Goal: Transaction & Acquisition: Purchase product/service

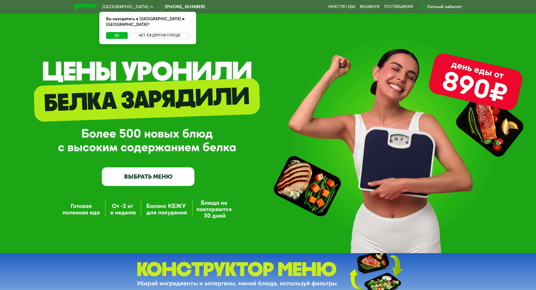
click at [154, 32] on button "Нет, я в другом городе" at bounding box center [159, 35] width 59 height 7
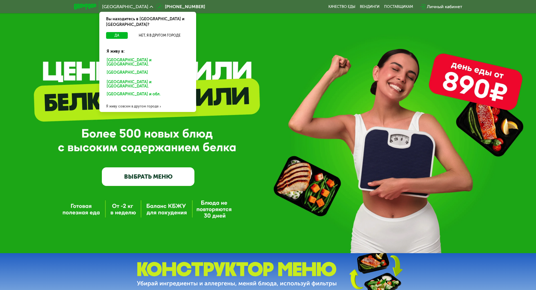
click at [130, 69] on div "[GEOGRAPHIC_DATA] и [GEOGRAPHIC_DATA]." at bounding box center [147, 73] width 88 height 9
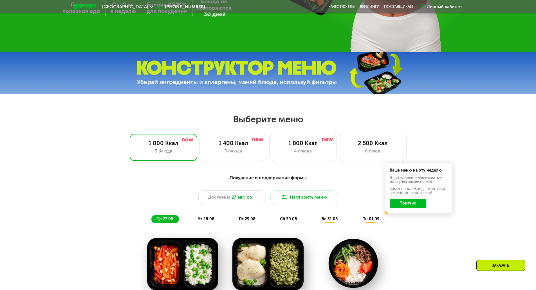
scroll to position [253, 0]
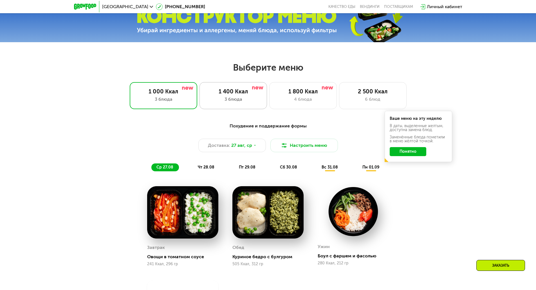
click at [247, 103] on div "3 блюда" at bounding box center [233, 99] width 56 height 7
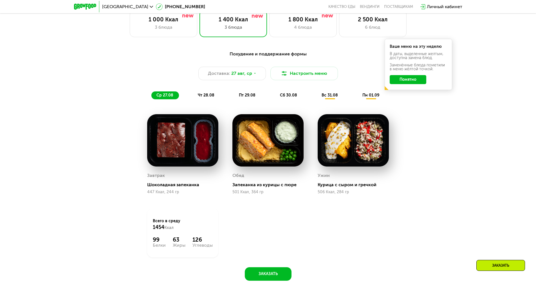
scroll to position [310, 0]
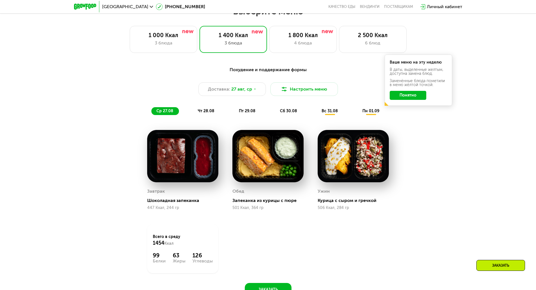
click at [210, 113] on span "чт 28.08" at bounding box center [206, 111] width 17 height 5
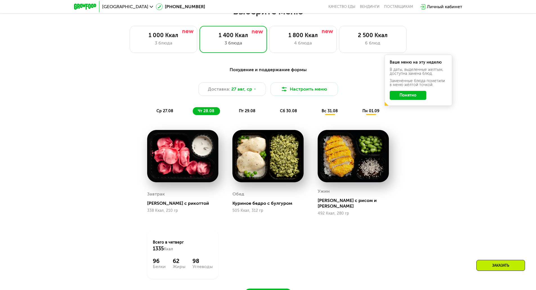
click at [243, 111] on span "пт 29.08" at bounding box center [247, 111] width 17 height 5
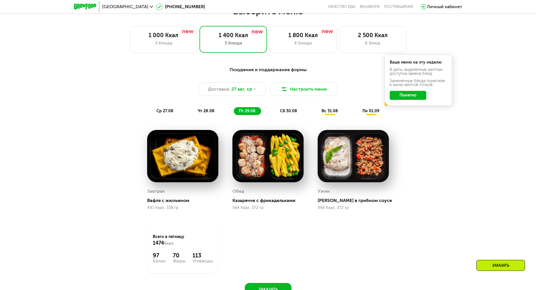
click at [288, 113] on span "сб 30.08" at bounding box center [288, 111] width 17 height 5
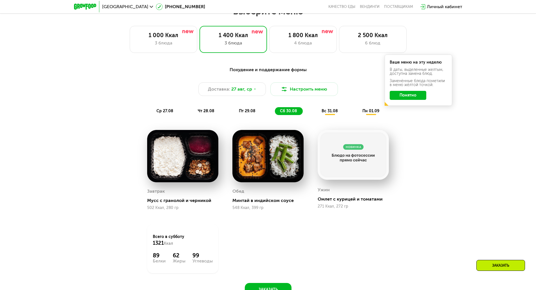
click at [324, 112] on span "вс 31.08" at bounding box center [330, 111] width 16 height 5
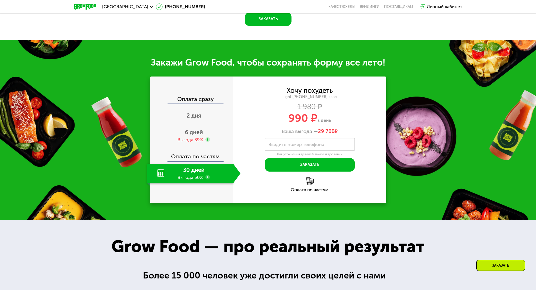
scroll to position [619, 0]
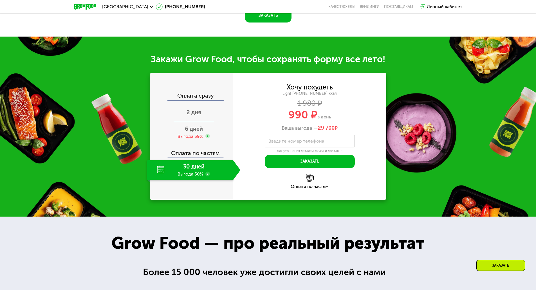
click at [197, 114] on span "2 дня" at bounding box center [194, 112] width 15 height 7
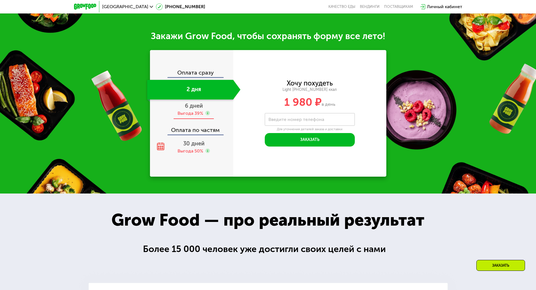
scroll to position [584, 0]
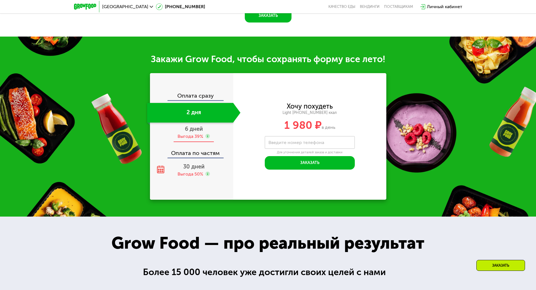
click at [191, 132] on span "6 дней" at bounding box center [194, 129] width 18 height 7
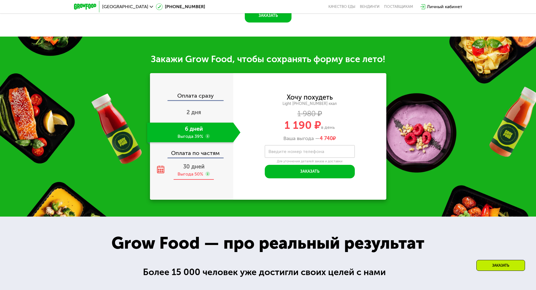
click at [198, 174] on div "Выгода 50%" at bounding box center [191, 174] width 26 height 6
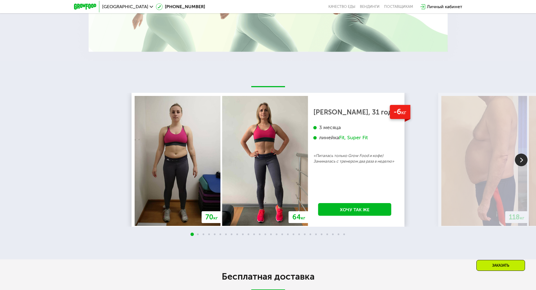
scroll to position [1034, 0]
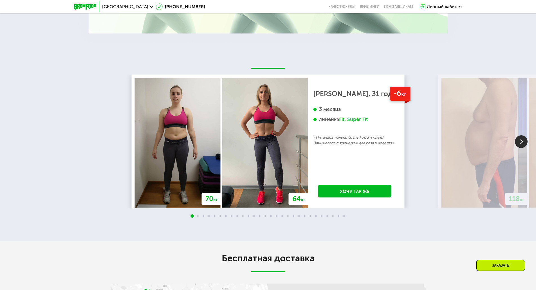
click at [520, 141] on img at bounding box center [521, 141] width 13 height 13
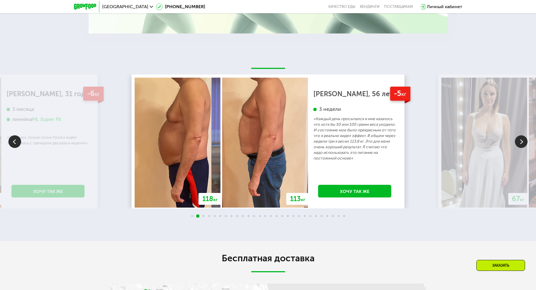
click at [520, 141] on img at bounding box center [521, 141] width 13 height 13
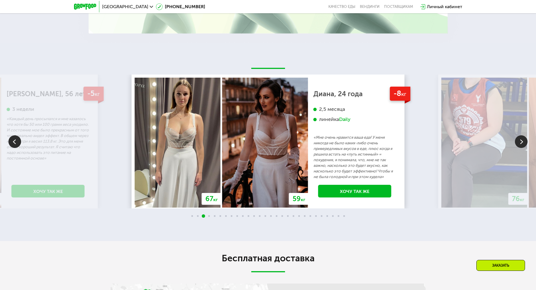
click at [520, 141] on img at bounding box center [521, 141] width 13 height 13
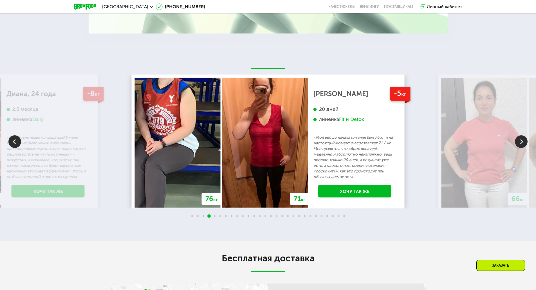
click at [520, 141] on img at bounding box center [521, 141] width 13 height 13
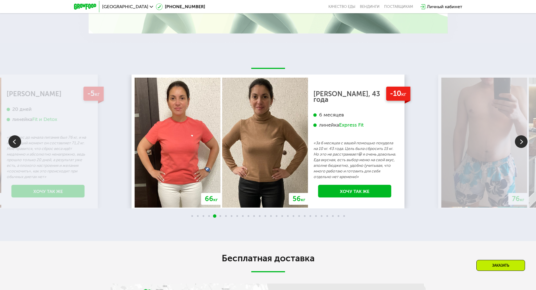
click at [520, 141] on img at bounding box center [521, 141] width 13 height 13
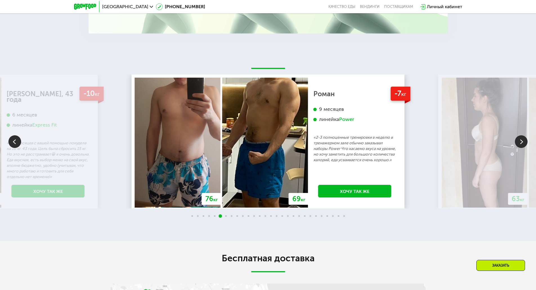
click at [520, 141] on img at bounding box center [521, 141] width 13 height 13
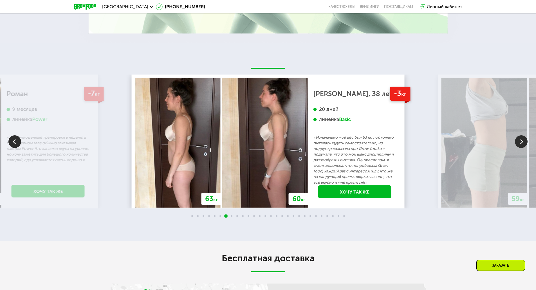
click at [520, 141] on img at bounding box center [521, 141] width 13 height 13
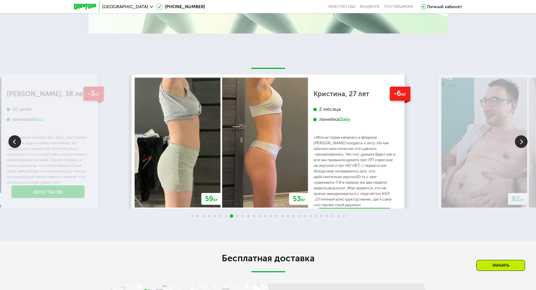
click at [520, 141] on img at bounding box center [521, 141] width 13 height 13
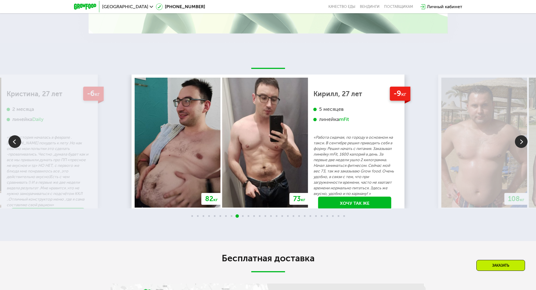
click at [520, 141] on img at bounding box center [521, 141] width 13 height 13
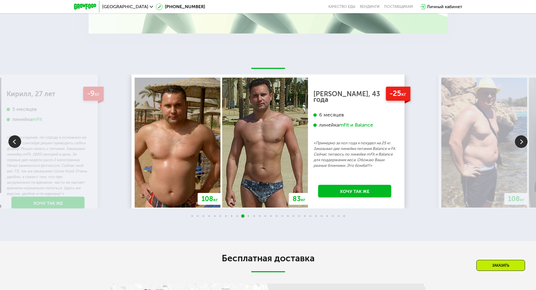
click at [520, 141] on img at bounding box center [521, 141] width 13 height 13
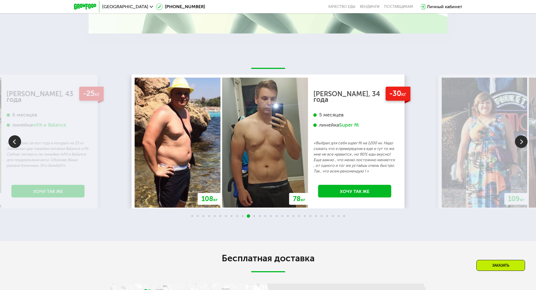
click at [520, 141] on img at bounding box center [521, 141] width 13 height 13
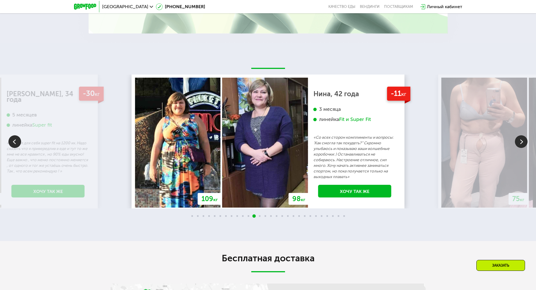
click at [520, 141] on img at bounding box center [521, 141] width 13 height 13
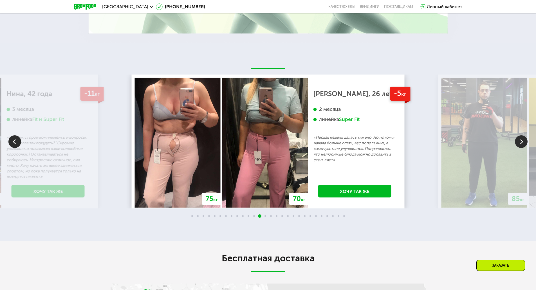
click at [520, 141] on img at bounding box center [521, 141] width 13 height 13
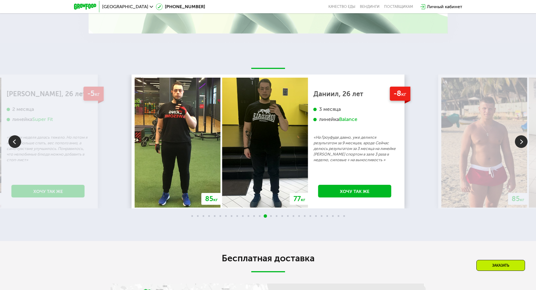
click at [520, 141] on img at bounding box center [521, 141] width 13 height 13
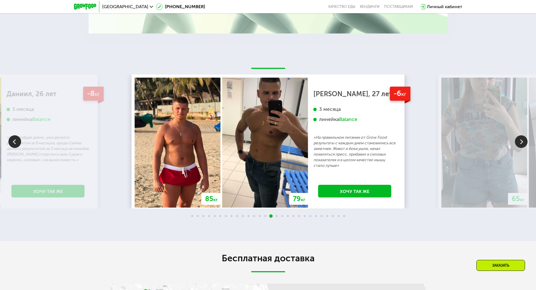
click at [520, 141] on img at bounding box center [521, 141] width 13 height 13
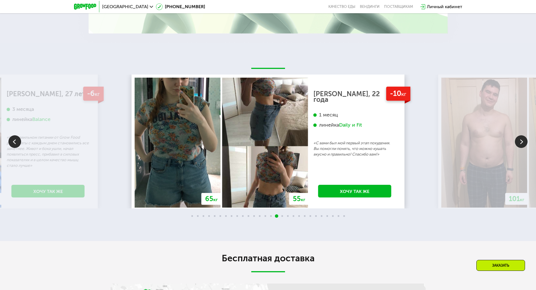
click at [520, 141] on img at bounding box center [521, 141] width 13 height 13
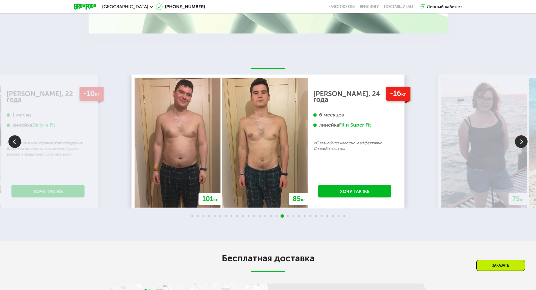
click at [520, 141] on img at bounding box center [521, 141] width 13 height 13
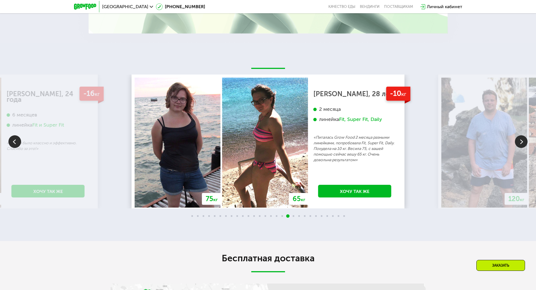
click at [520, 141] on img at bounding box center [521, 141] width 13 height 13
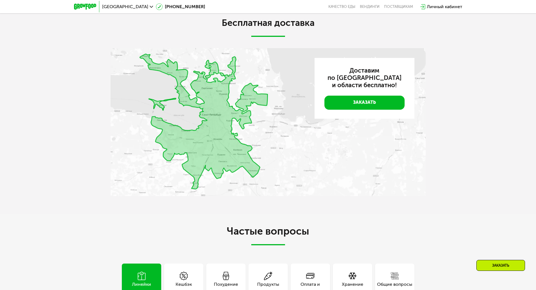
scroll to position [1343, 0]
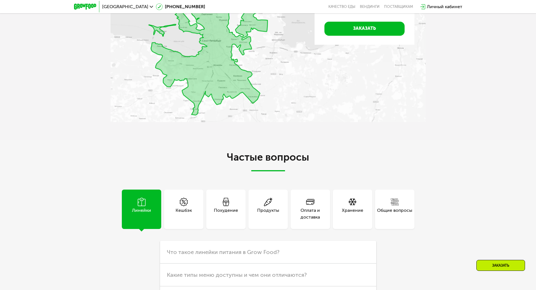
click at [239, 89] on img at bounding box center [268, 48] width 315 height 148
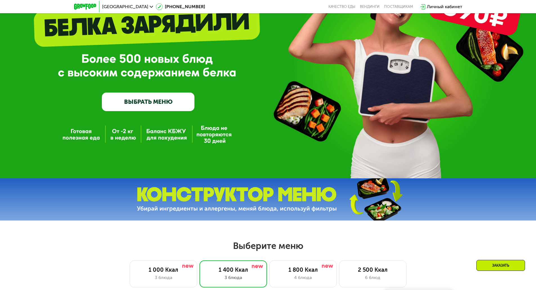
scroll to position [0, 0]
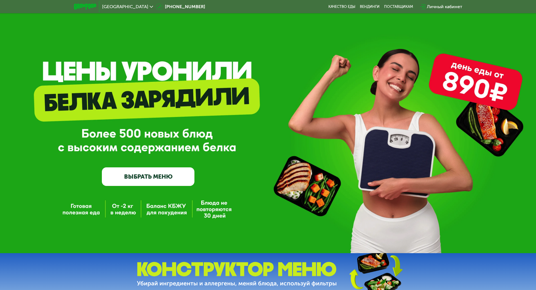
drag, startPoint x: 379, startPoint y: 149, endPoint x: 341, endPoint y: 44, distance: 110.9
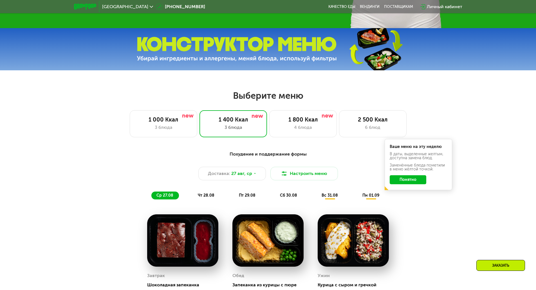
scroll to position [28, 0]
